Goal: Task Accomplishment & Management: Manage account settings

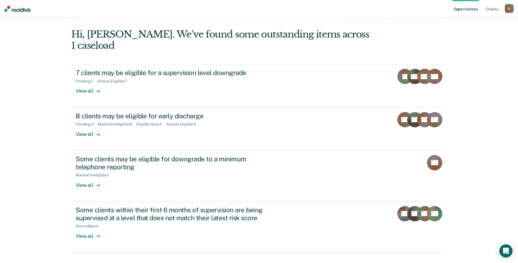
scroll to position [37, 0]
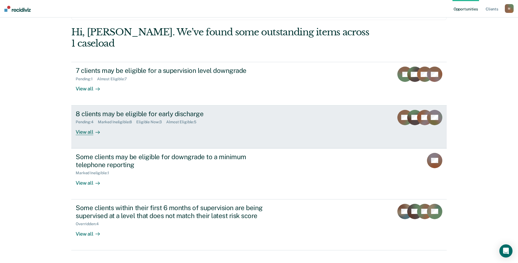
click at [139, 120] on div "8 clients may be eligible for early discharge Pending : 4 Marked Ineligible : 8…" at bounding box center [178, 122] width 205 height 25
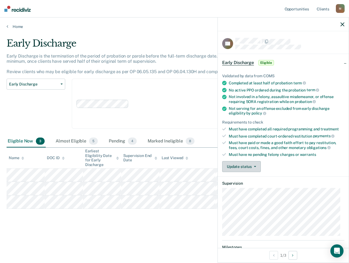
click at [244, 167] on button "Update status" at bounding box center [241, 166] width 39 height 11
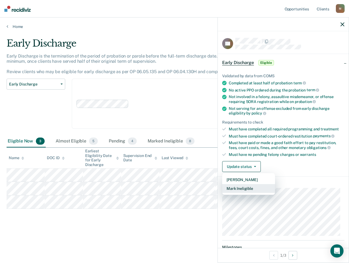
click at [249, 190] on button "Mark Ineligible" at bounding box center [248, 188] width 53 height 9
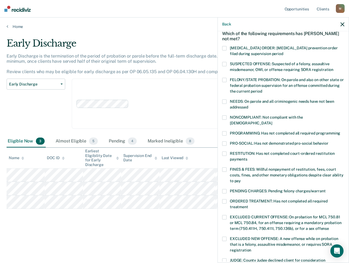
scroll to position [27, 0]
click at [227, 117] on label "NONCOMPLIANT: Not compliant with the [DEMOGRAPHIC_DATA]" at bounding box center [283, 121] width 122 height 12
click at [226, 131] on span at bounding box center [224, 133] width 4 height 4
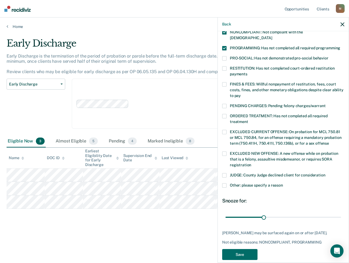
scroll to position [114, 0]
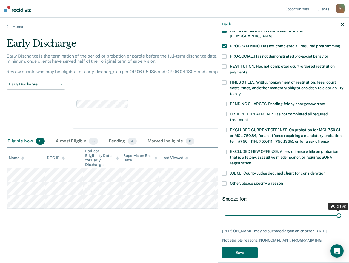
drag, startPoint x: 262, startPoint y: 209, endPoint x: 347, endPoint y: 212, distance: 85.0
type input "90"
click at [341, 212] on input "range" at bounding box center [283, 215] width 116 height 10
click at [242, 247] on button "Save" at bounding box center [239, 252] width 35 height 11
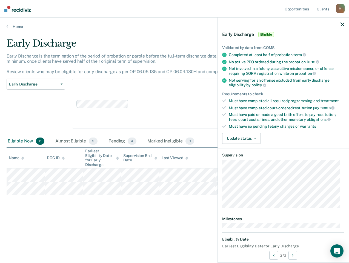
scroll to position [0, 0]
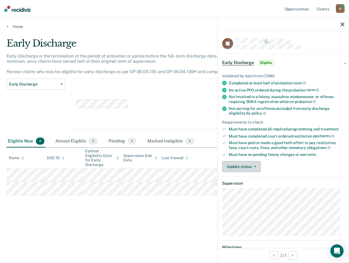
click at [247, 165] on button "Update status" at bounding box center [241, 166] width 39 height 11
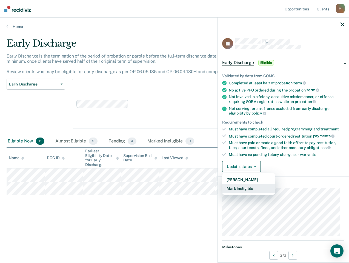
click at [242, 189] on button "Mark Ineligible" at bounding box center [248, 188] width 53 height 9
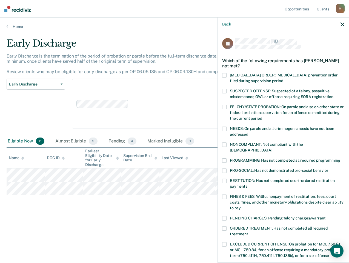
click at [226, 142] on span at bounding box center [224, 144] width 4 height 4
click at [225, 158] on span at bounding box center [224, 160] width 4 height 4
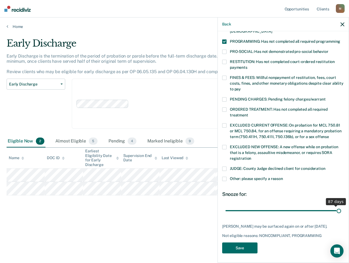
scroll to position [114, 0]
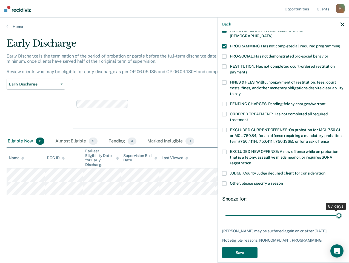
drag, startPoint x: 263, startPoint y: 205, endPoint x: 364, endPoint y: 204, distance: 101.4
type input "89"
click at [341, 210] on input "range" at bounding box center [283, 215] width 116 height 10
click at [224, 80] on span at bounding box center [224, 82] width 4 height 4
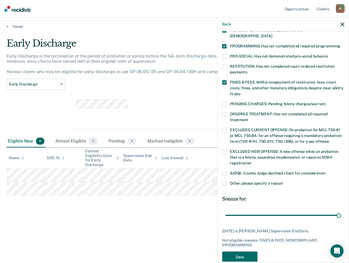
click at [226, 80] on span at bounding box center [224, 82] width 4 height 4
click at [244, 247] on button "Save" at bounding box center [239, 252] width 35 height 11
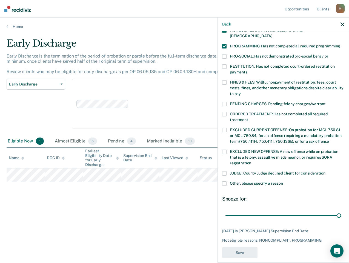
click at [161, 98] on div "Clear agents D10 - WEST D10 - CENTRAL D10 - NORTHEAST D10 - NORTHWEST" at bounding box center [182, 104] width 221 height 50
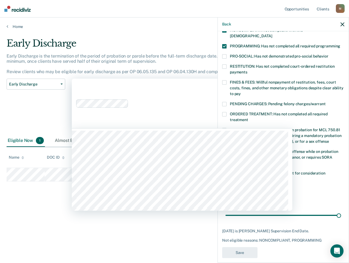
scroll to position [85, 0]
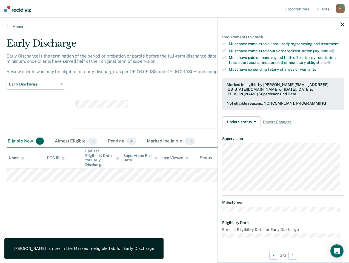
click at [34, 195] on div "Early Discharge Early Discharge is the termination of the period of probation o…" at bounding box center [175, 130] width 336 height 184
